Goal: Transaction & Acquisition: Purchase product/service

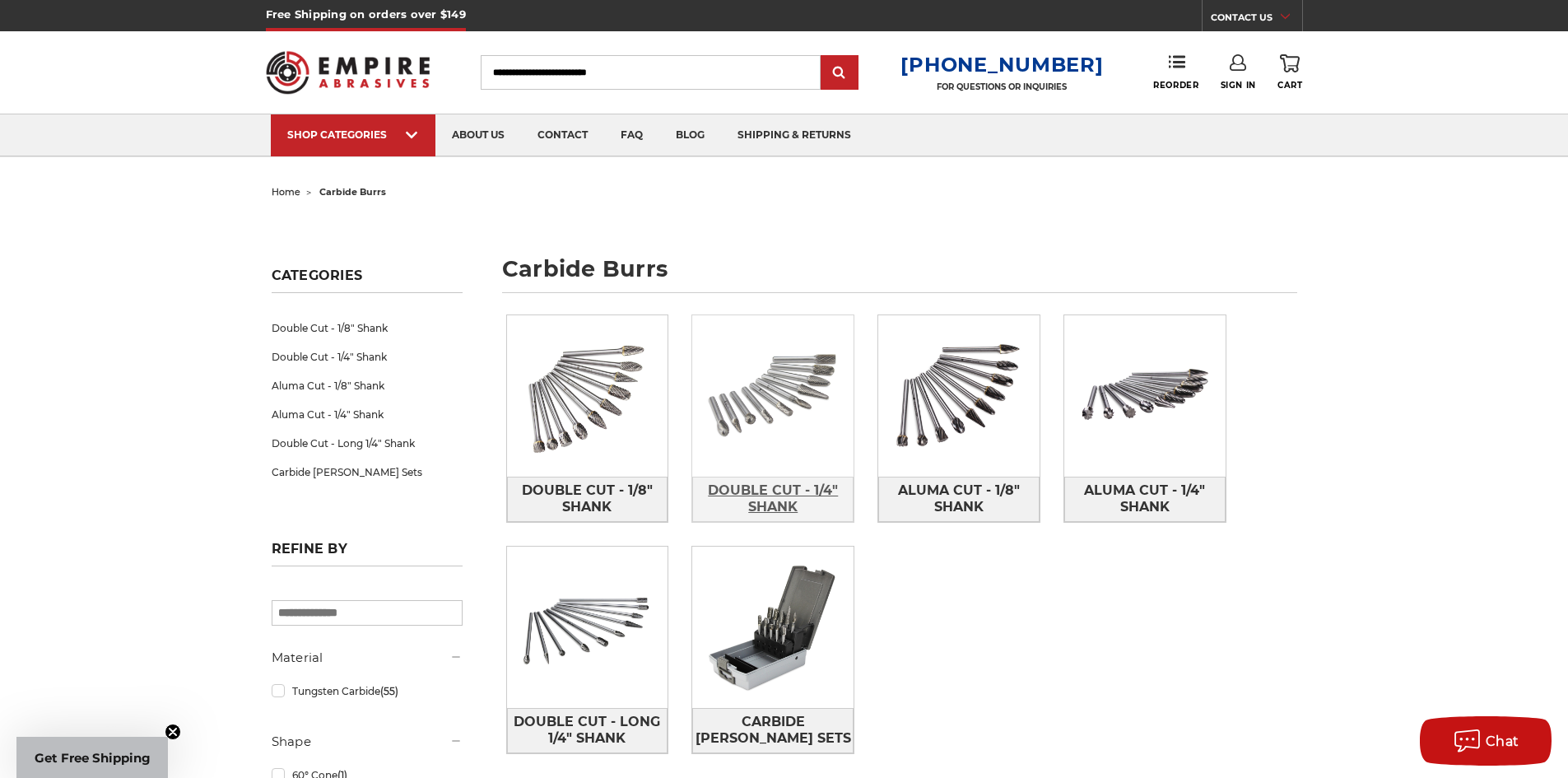
click at [772, 492] on span "Double Cut - 1/4" Shank" at bounding box center [772, 498] width 160 height 45
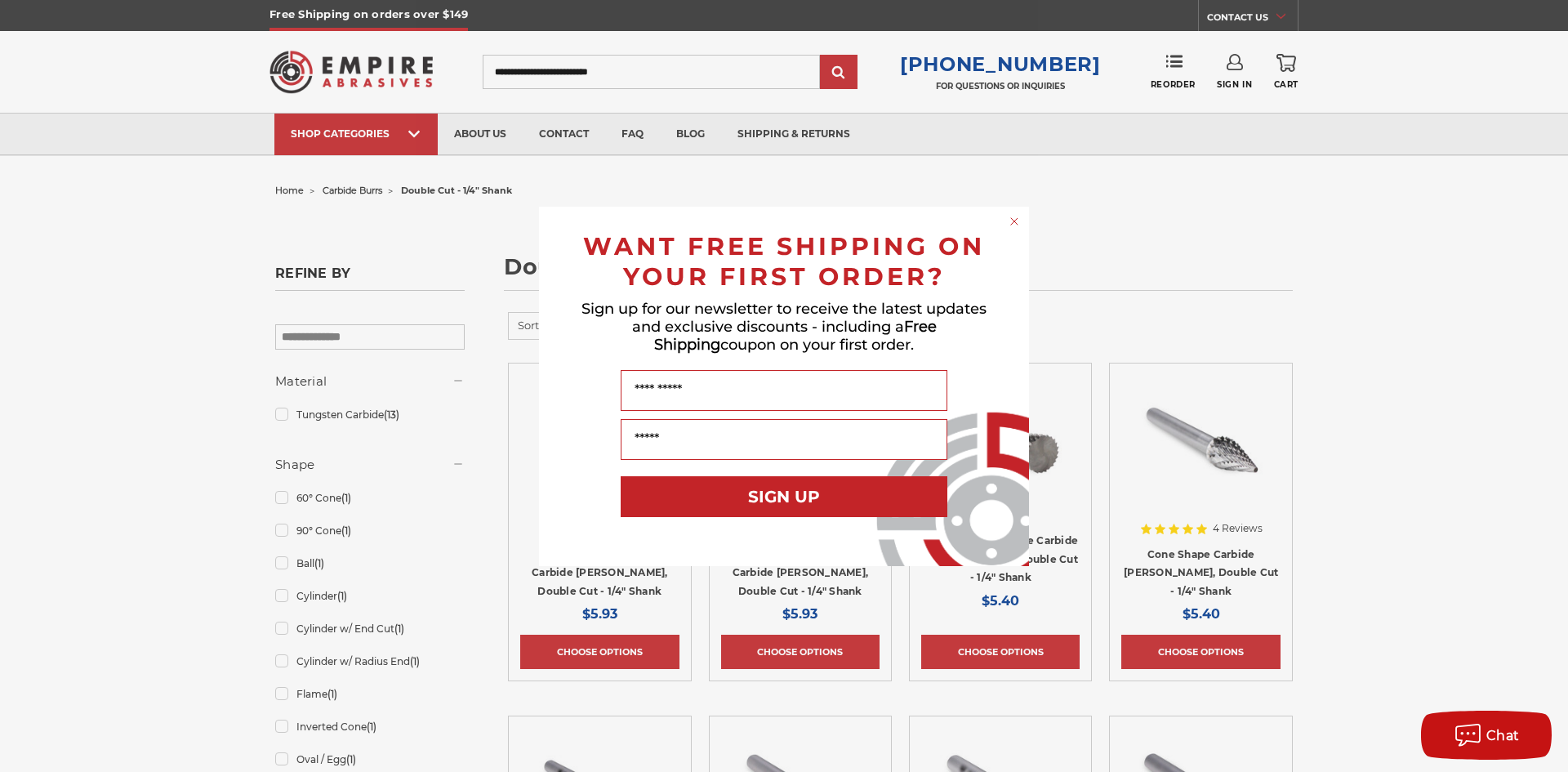
click at [1014, 220] on circle "Close dialog" at bounding box center [1014, 221] width 15 height 15
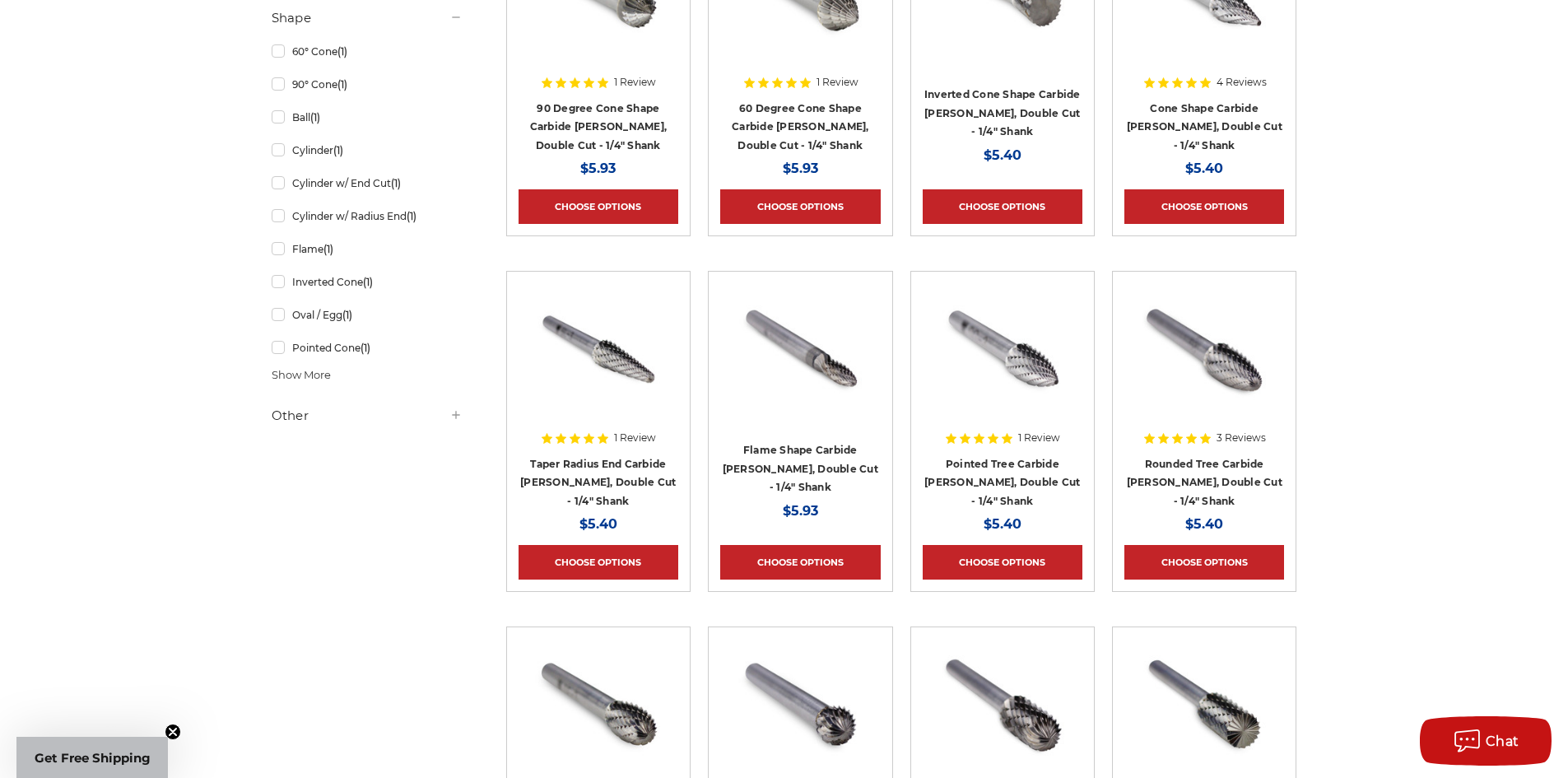
scroll to position [411, 0]
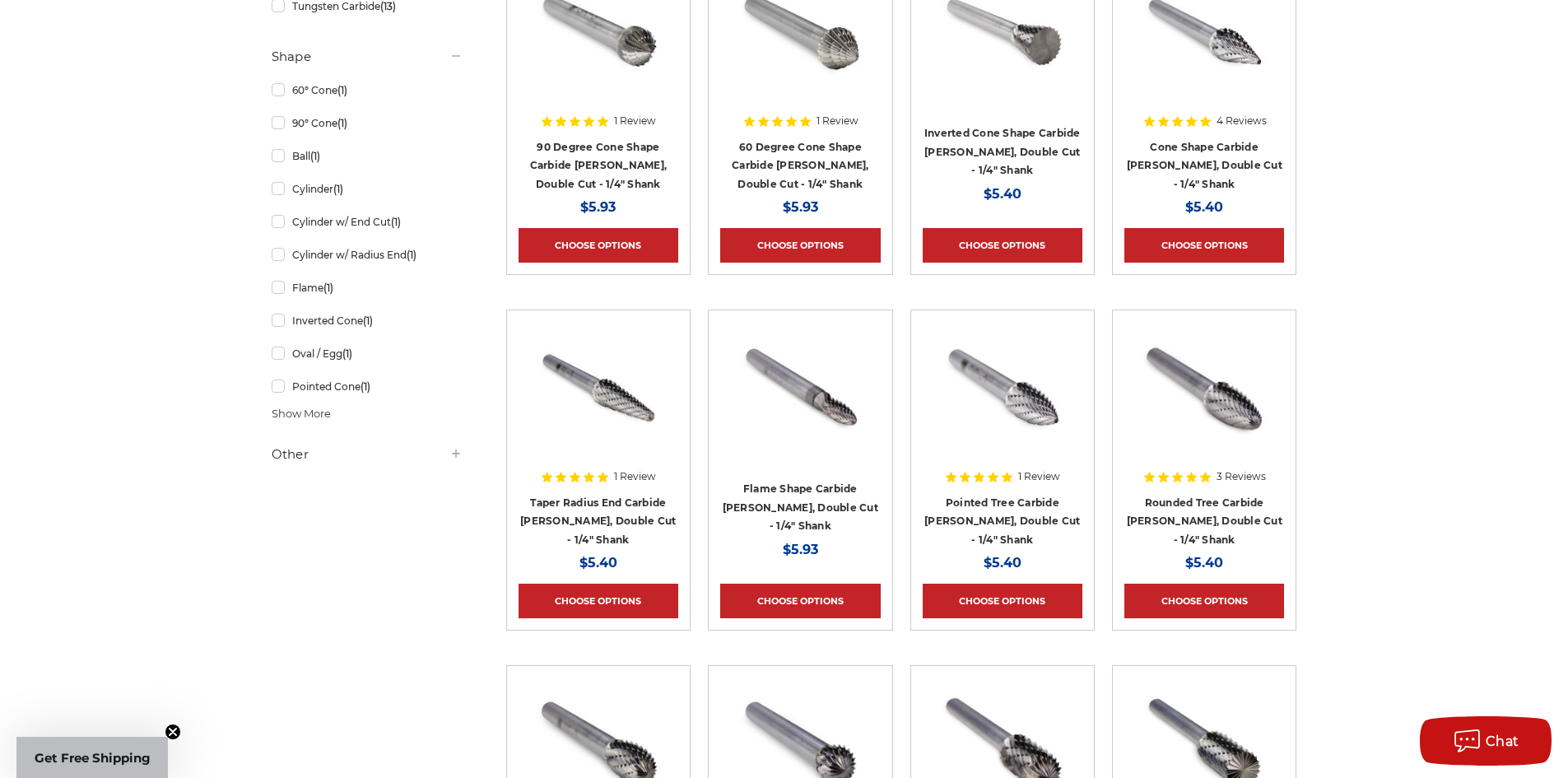
click at [970, 415] on img at bounding box center [1003, 387] width 132 height 132
